Goal: Transaction & Acquisition: Book appointment/travel/reservation

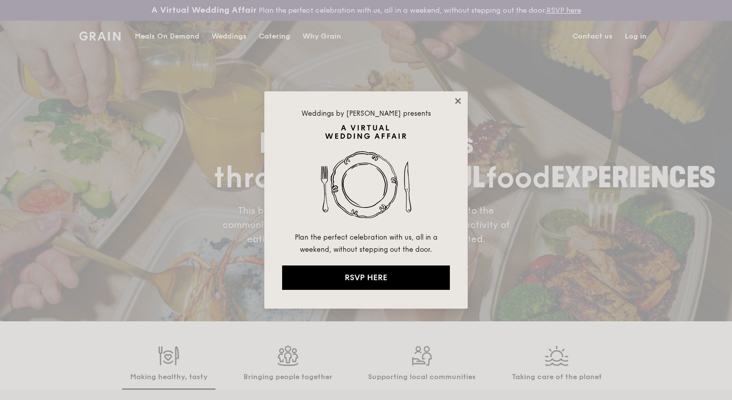
click at [461, 101] on icon at bounding box center [457, 101] width 9 height 9
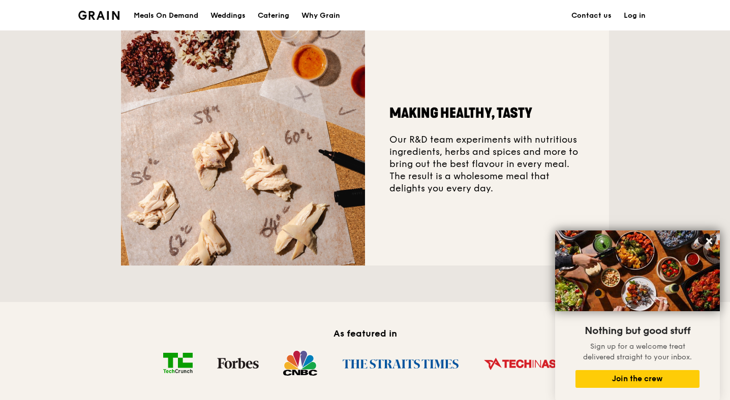
scroll to position [381, 0]
drag, startPoint x: 453, startPoint y: 176, endPoint x: 486, endPoint y: 196, distance: 38.1
click at [486, 196] on div "Making healthy, tasty Our R&D team experiments with nutritious ingredients, her…" at bounding box center [487, 143] width 244 height 244
copy div "wholesome meal that delights you every day."
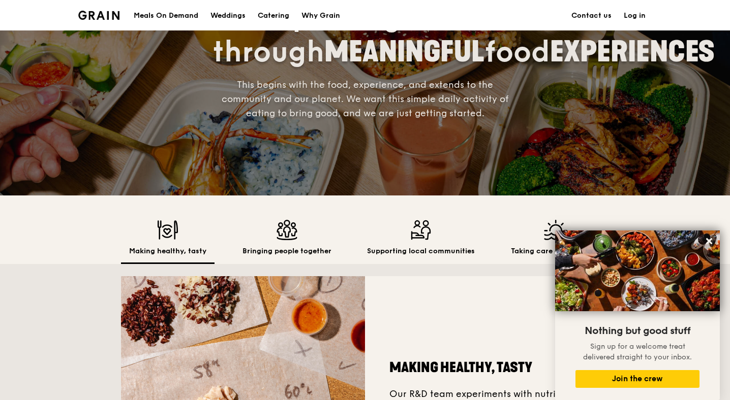
scroll to position [0, 0]
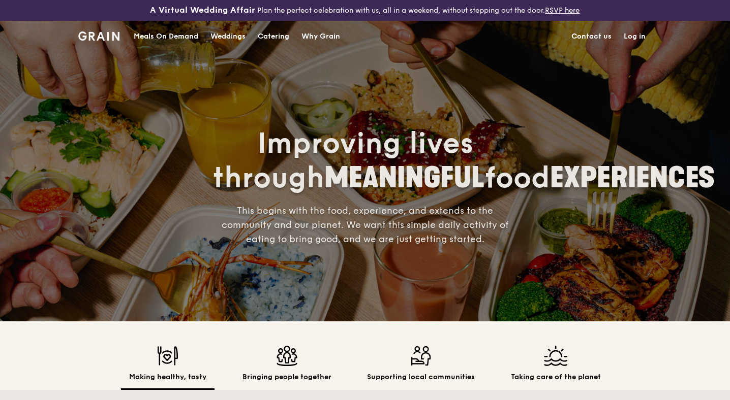
click at [274, 34] on div "Catering" at bounding box center [274, 36] width 32 height 30
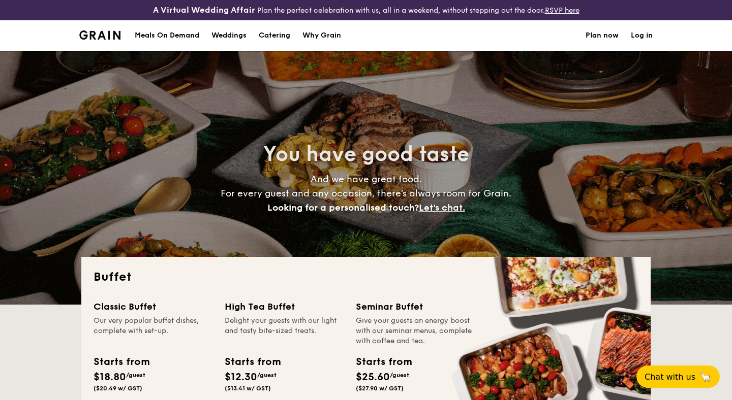
select select
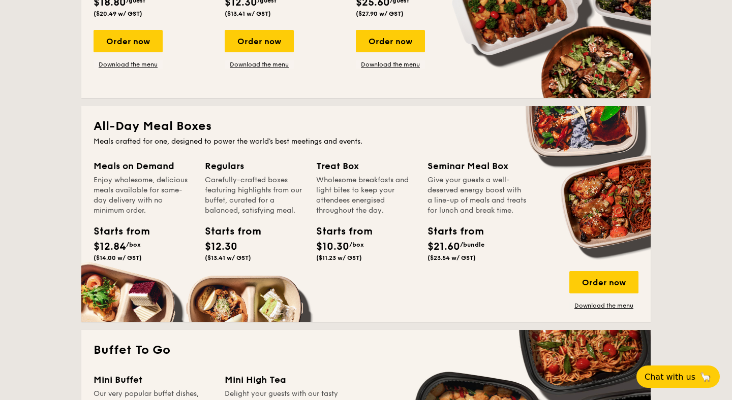
scroll to position [372, 0]
